Goal: Information Seeking & Learning: Learn about a topic

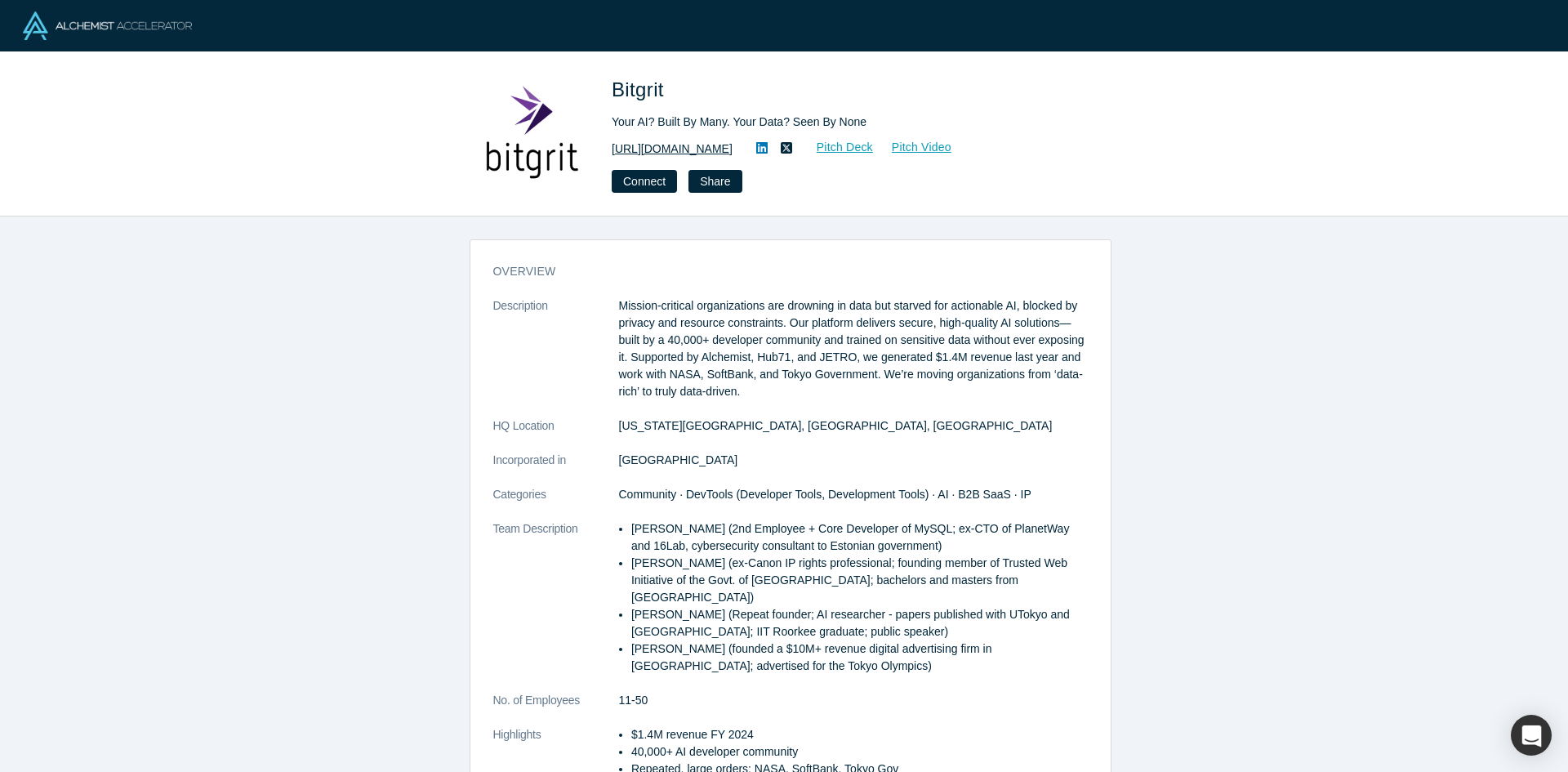
click at [666, 144] on link "[URL][DOMAIN_NAME]" at bounding box center [671, 149] width 121 height 17
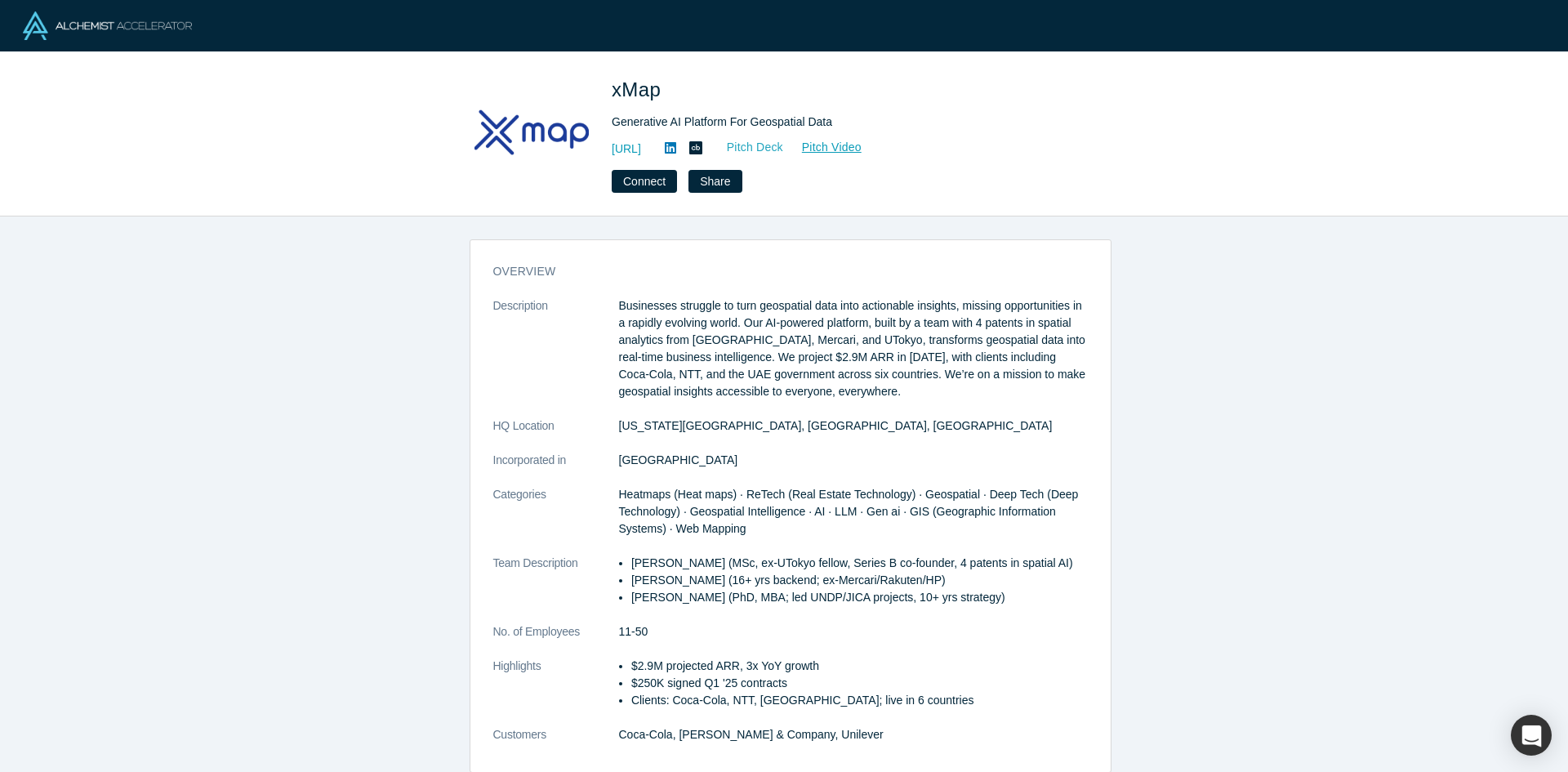
click at [784, 144] on link "Pitch Deck" at bounding box center [747, 148] width 75 height 19
click at [641, 146] on link "[URL]" at bounding box center [626, 149] width 29 height 17
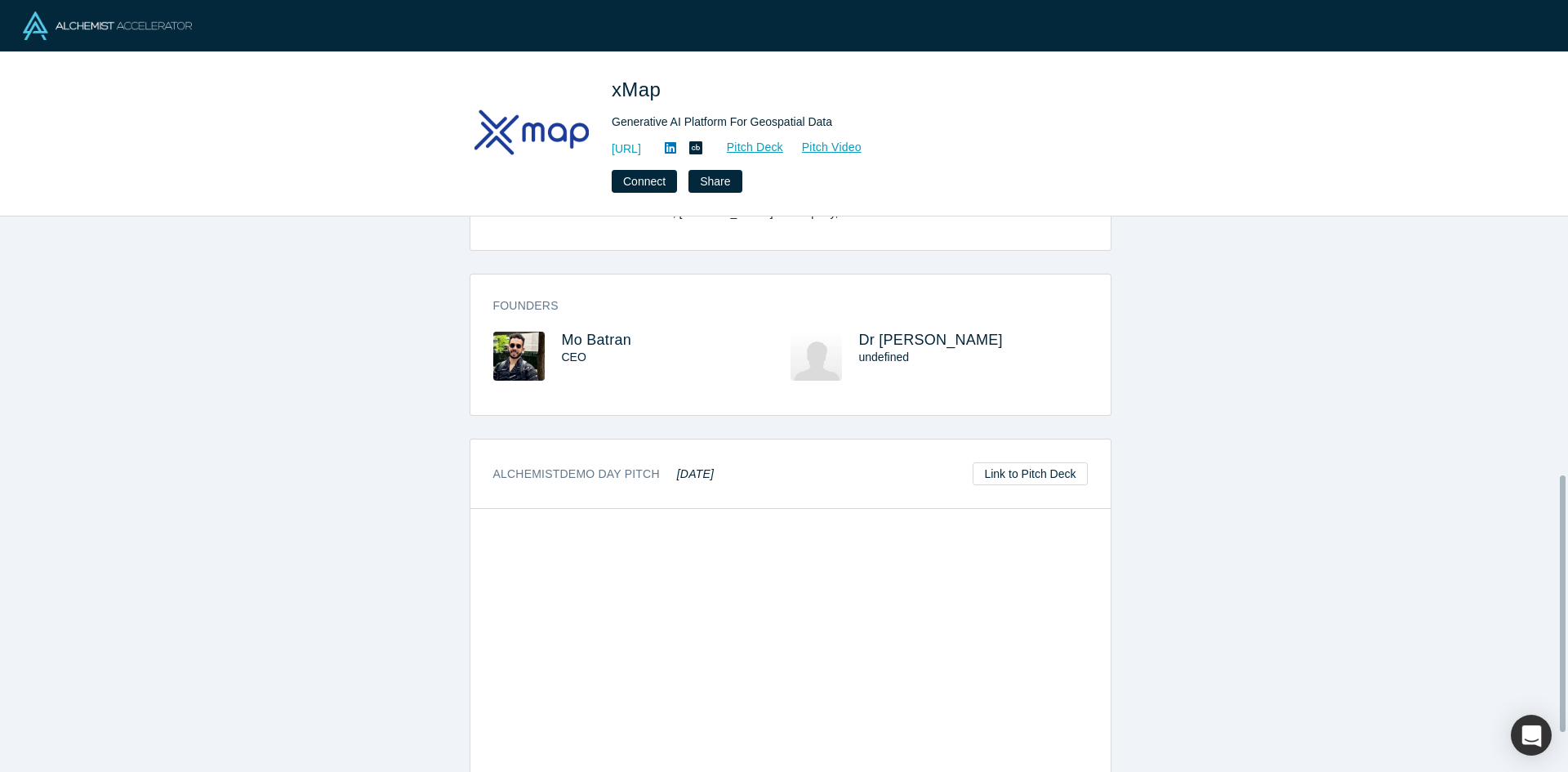
scroll to position [643, 0]
